Goal: Information Seeking & Learning: Learn about a topic

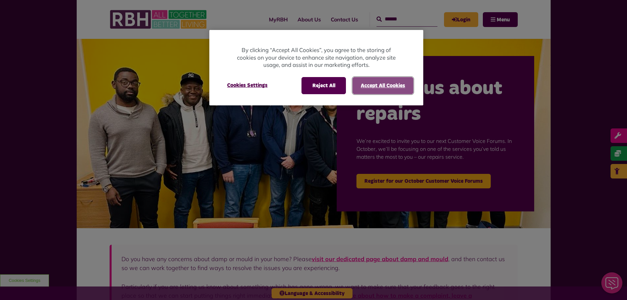
click at [400, 86] on button "Accept All Cookies" at bounding box center [382, 85] width 61 height 17
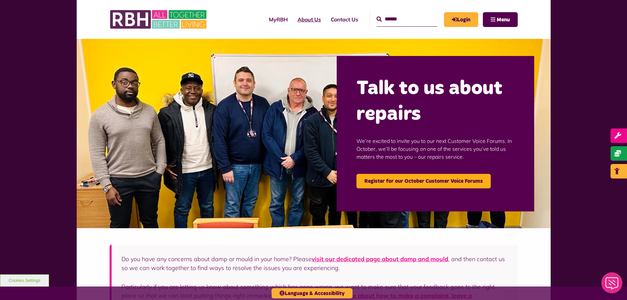
click at [305, 20] on link "About Us" at bounding box center [308, 20] width 33 height 18
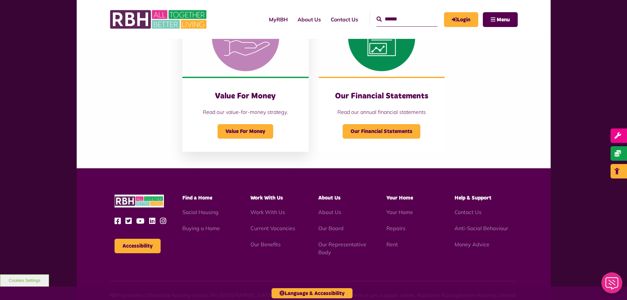
scroll to position [724, 0]
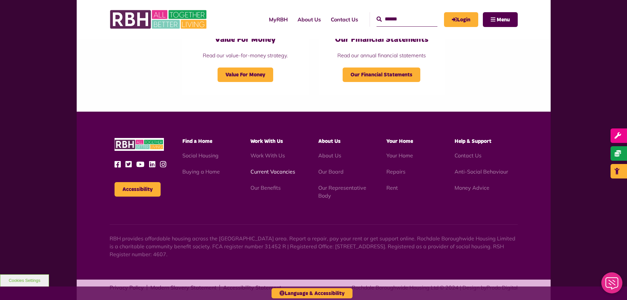
click at [268, 171] on link "Current Vacancies" at bounding box center [272, 171] width 45 height 7
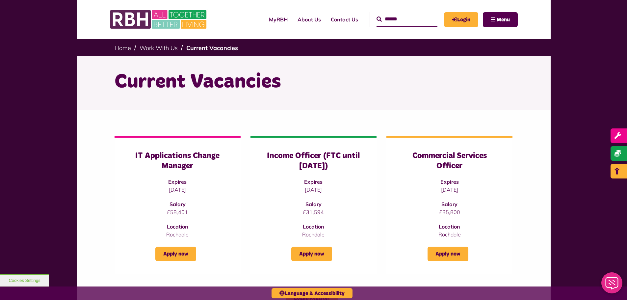
scroll to position [66, 0]
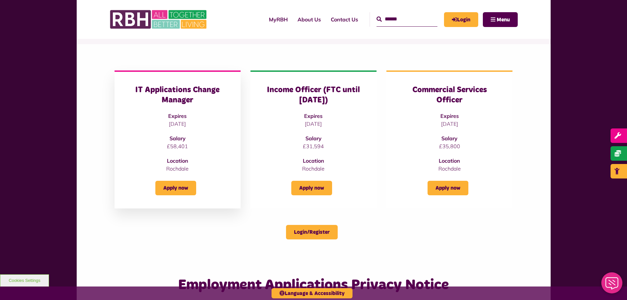
click at [194, 94] on h3 "IT Applications Change Manager" at bounding box center [178, 95] width 100 height 20
click at [178, 147] on p "£58,401" at bounding box center [178, 146] width 100 height 8
click at [169, 100] on h3 "IT Applications Change Manager" at bounding box center [178, 95] width 100 height 20
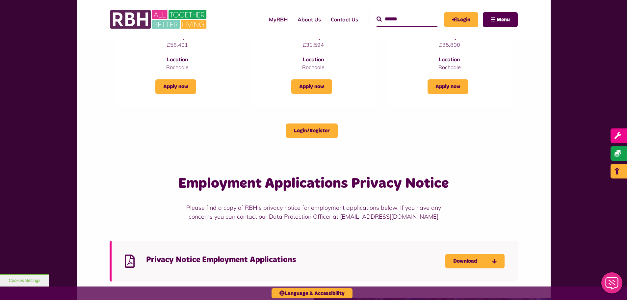
scroll to position [164, 0]
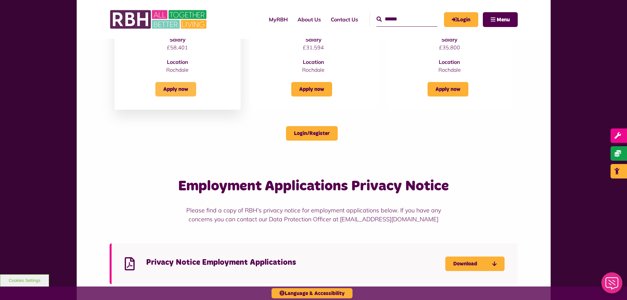
click at [181, 94] on link "Apply now" at bounding box center [175, 89] width 41 height 14
